Goal: Transaction & Acquisition: Subscribe to service/newsletter

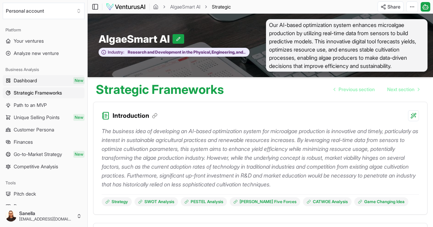
click at [27, 83] on span "Dashboard" at bounding box center [25, 80] width 23 height 7
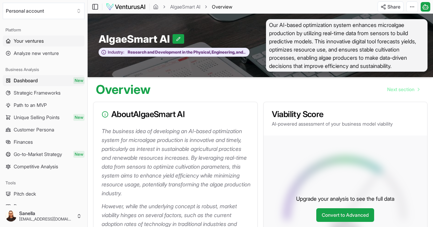
click at [20, 43] on span "Your ventures" at bounding box center [29, 41] width 30 height 7
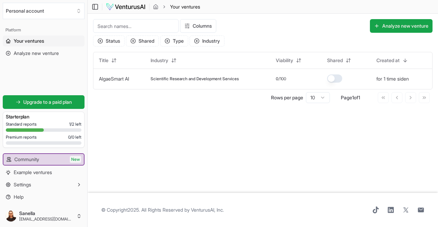
click at [30, 43] on span "Your ventures" at bounding box center [29, 41] width 30 height 7
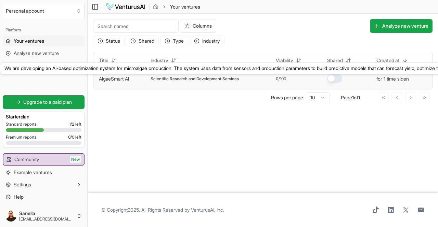
click at [113, 78] on link "AlgaeSmart AI" at bounding box center [114, 79] width 30 height 6
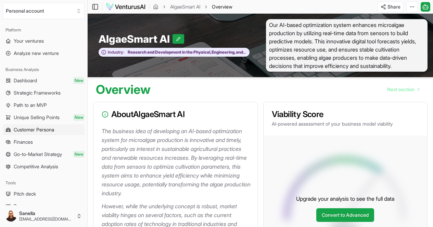
click at [34, 130] on span "Customer Persona" at bounding box center [34, 130] width 40 height 7
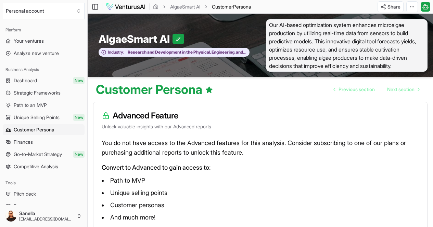
click at [24, 141] on span "Finances" at bounding box center [23, 142] width 19 height 7
click at [24, 156] on span "Go-to-Market Strategy" at bounding box center [38, 154] width 48 height 7
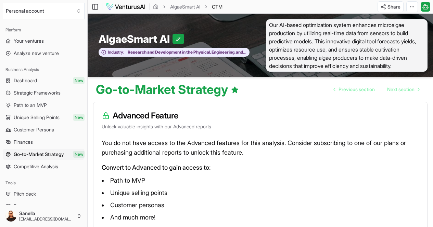
click at [31, 166] on span "Competitive Analysis" at bounding box center [36, 166] width 44 height 7
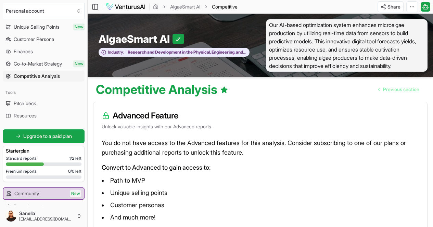
scroll to position [93, 0]
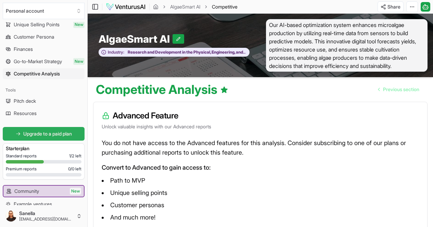
click at [39, 138] on link "Upgrade to a paid plan" at bounding box center [44, 134] width 82 height 14
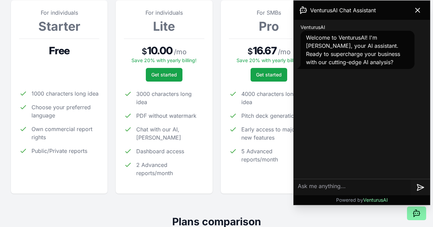
scroll to position [108, 0]
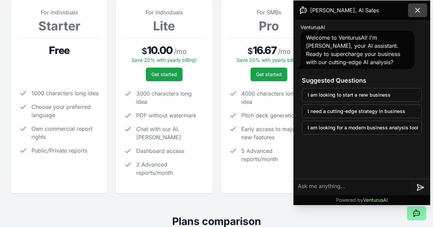
click at [416, 11] on icon at bounding box center [417, 10] width 4 height 4
